Goal: Navigation & Orientation: Find specific page/section

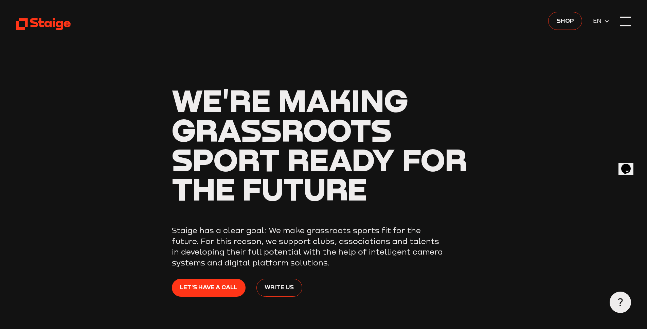
click at [627, 20] on div at bounding box center [625, 21] width 11 height 11
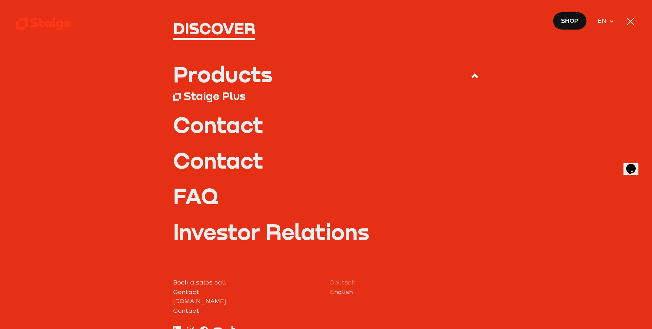
scroll to position [41, 0]
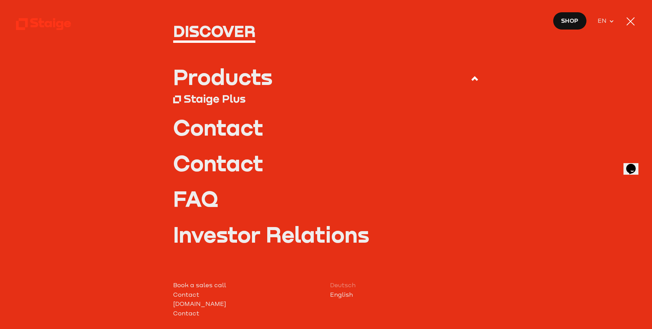
click at [223, 72] on div "Products" at bounding box center [222, 76] width 99 height 21
click at [0, 0] on input "Products" at bounding box center [0, 0] width 0 height 0
click at [471, 82] on icon at bounding box center [475, 78] width 8 height 8
click at [0, 0] on input "Products" at bounding box center [0, 0] width 0 height 0
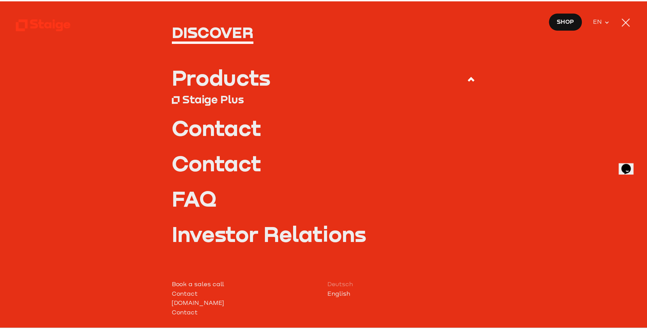
scroll to position [95, 0]
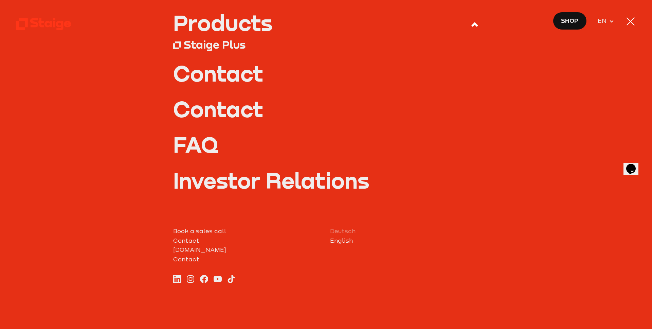
drag, startPoint x: 472, startPoint y: 25, endPoint x: 539, endPoint y: 23, distance: 67.6
click at [472, 25] on use at bounding box center [475, 24] width 7 height 5
click at [0, 0] on input "Products" at bounding box center [0, 0] width 0 height 0
click at [630, 20] on div at bounding box center [631, 21] width 8 height 8
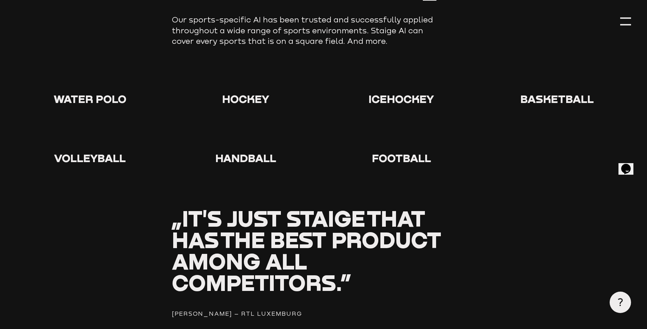
scroll to position [766, 0]
